Goal: Unclear

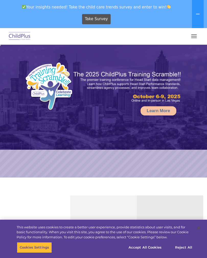
select select "MEDIUM"
